Goal: Find specific page/section: Find specific page/section

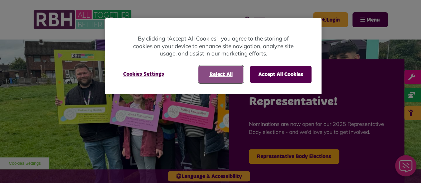
click at [231, 76] on button "Reject All" at bounding box center [220, 74] width 45 height 17
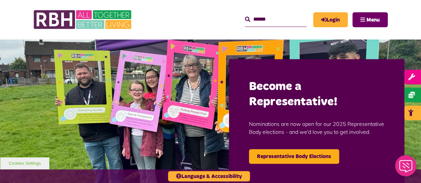
click at [373, 21] on span "Menu" at bounding box center [373, 19] width 13 height 5
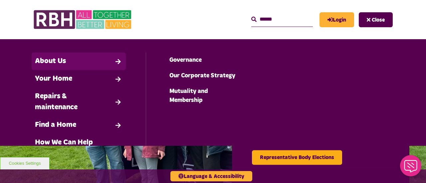
click at [79, 61] on link "About Us" at bounding box center [79, 62] width 94 height 18
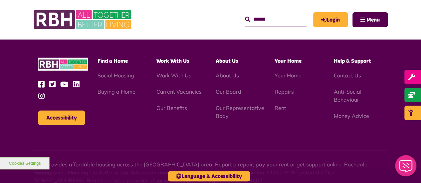
scroll to position [836, 0]
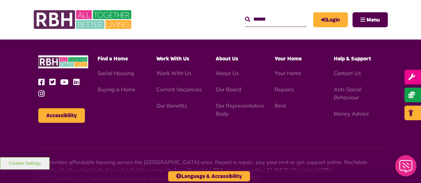
click at [255, 19] on input "Search" at bounding box center [276, 19] width 62 height 14
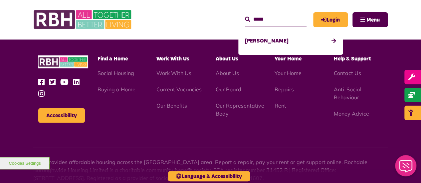
type input "*****"
click at [245, 16] on button "Search" at bounding box center [247, 20] width 5 height 8
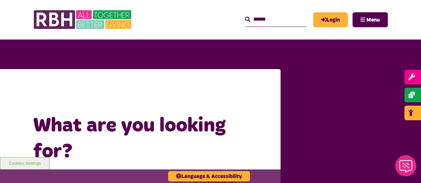
click at [276, 26] on input "text" at bounding box center [276, 19] width 62 height 14
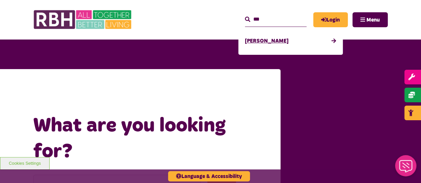
type input "***"
click at [261, 41] on link "[PERSON_NAME]" at bounding box center [290, 41] width 91 height 15
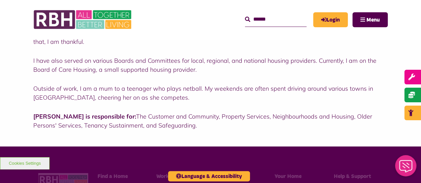
scroll to position [219, 0]
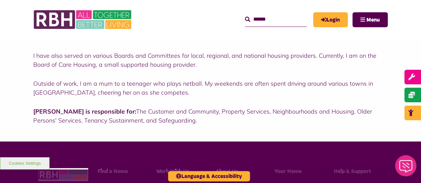
click at [248, 97] on div "I have over 30 years of experience in social housing, starting my career as a T…" at bounding box center [210, 42] width 355 height 166
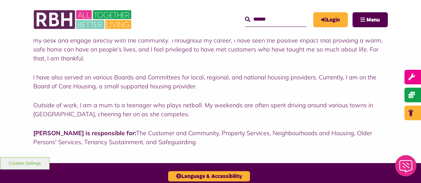
scroll to position [158, 0]
